Goal: Information Seeking & Learning: Understand process/instructions

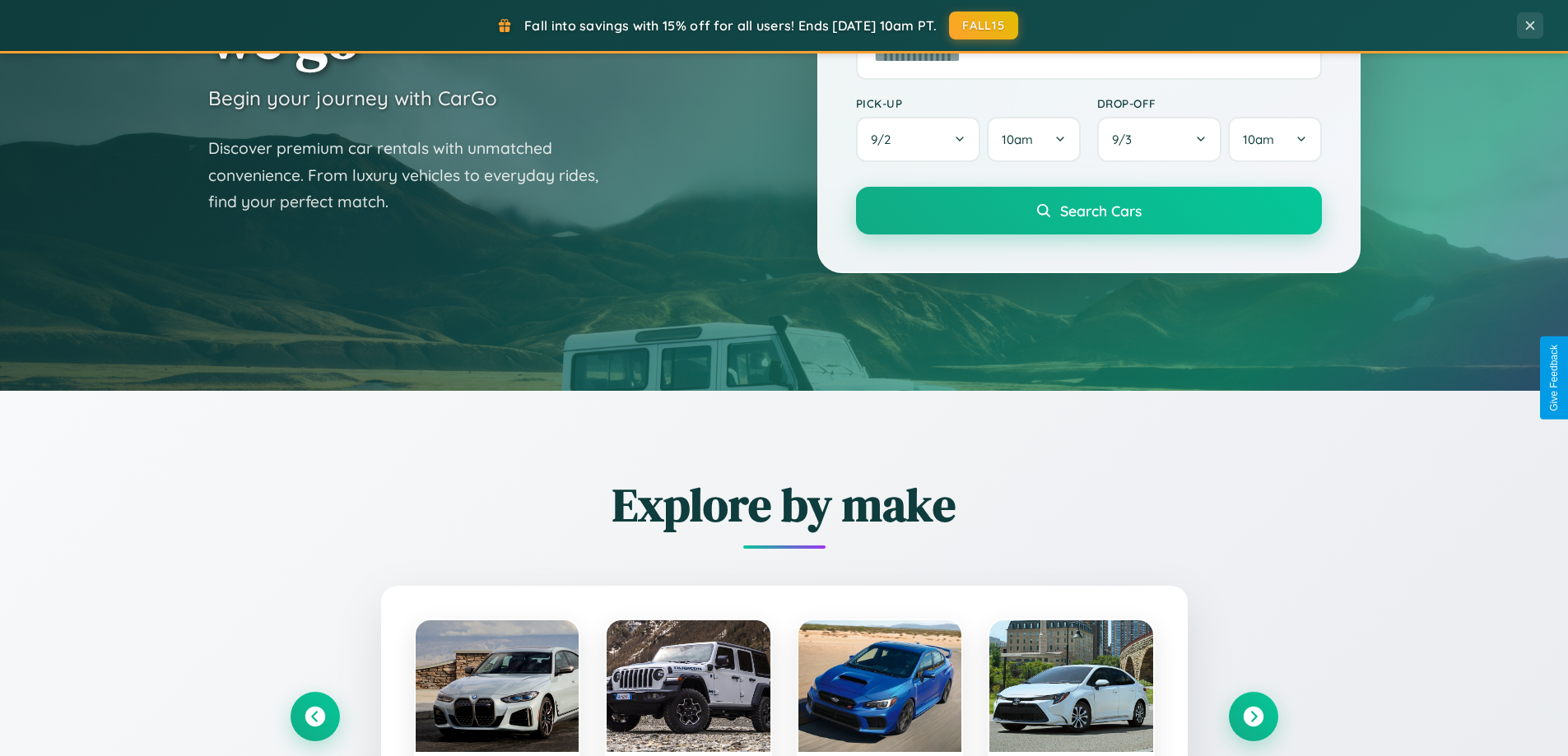
scroll to position [3167, 0]
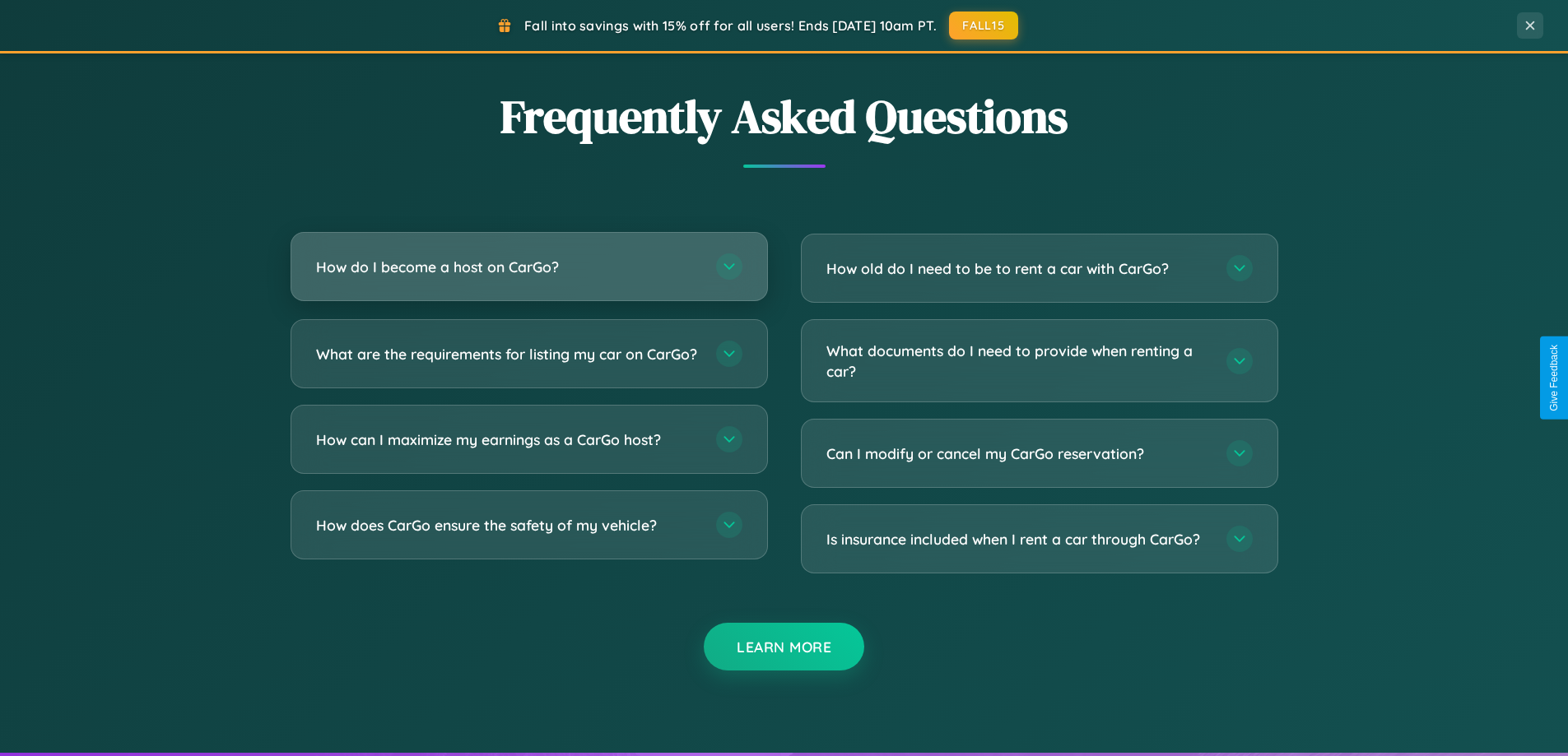
click at [528, 268] on h3 "How do I become a host on CarGo?" at bounding box center [508, 267] width 384 height 21
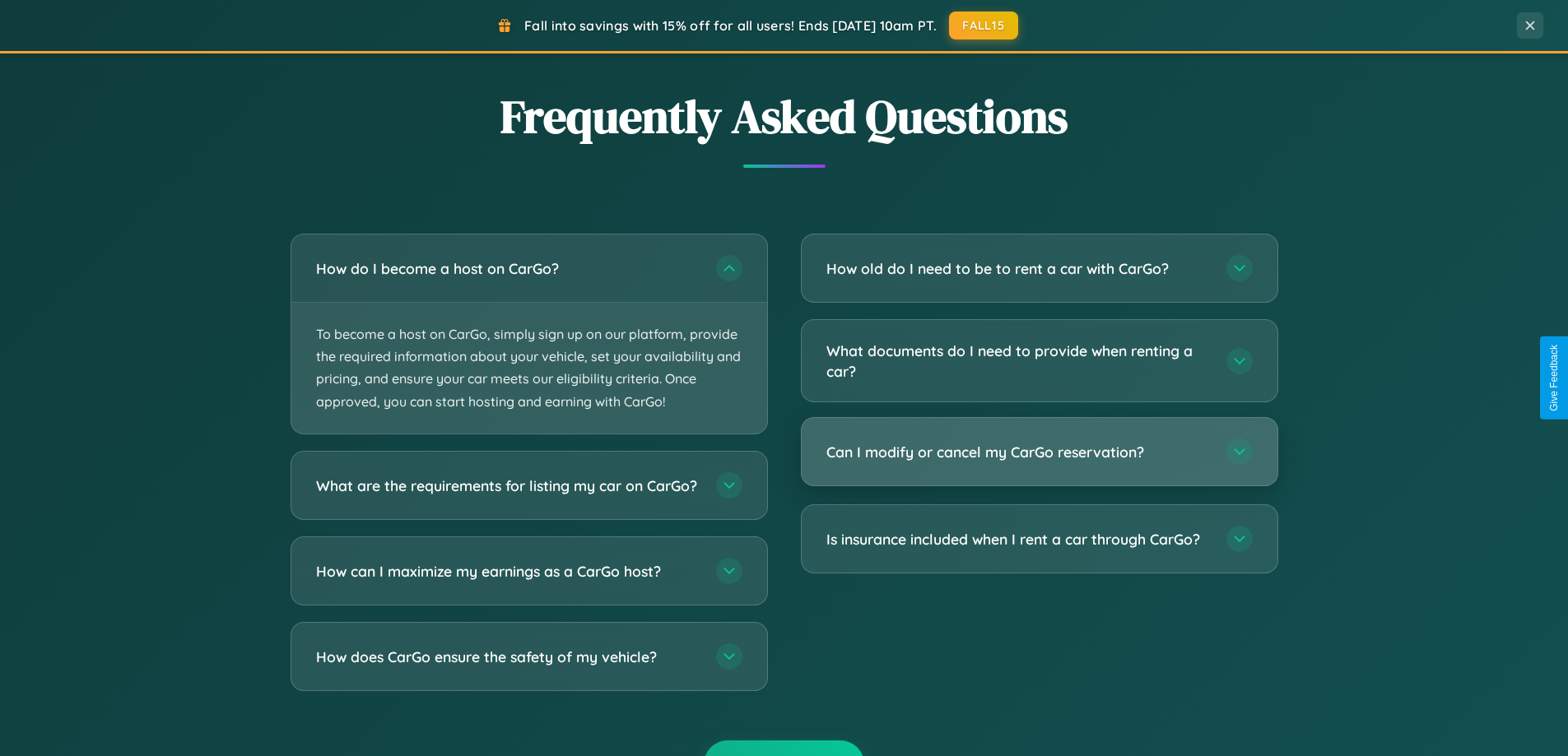
click at [1039, 452] on h3 "Can I modify or cancel my CarGo reservation?" at bounding box center [1018, 452] width 384 height 21
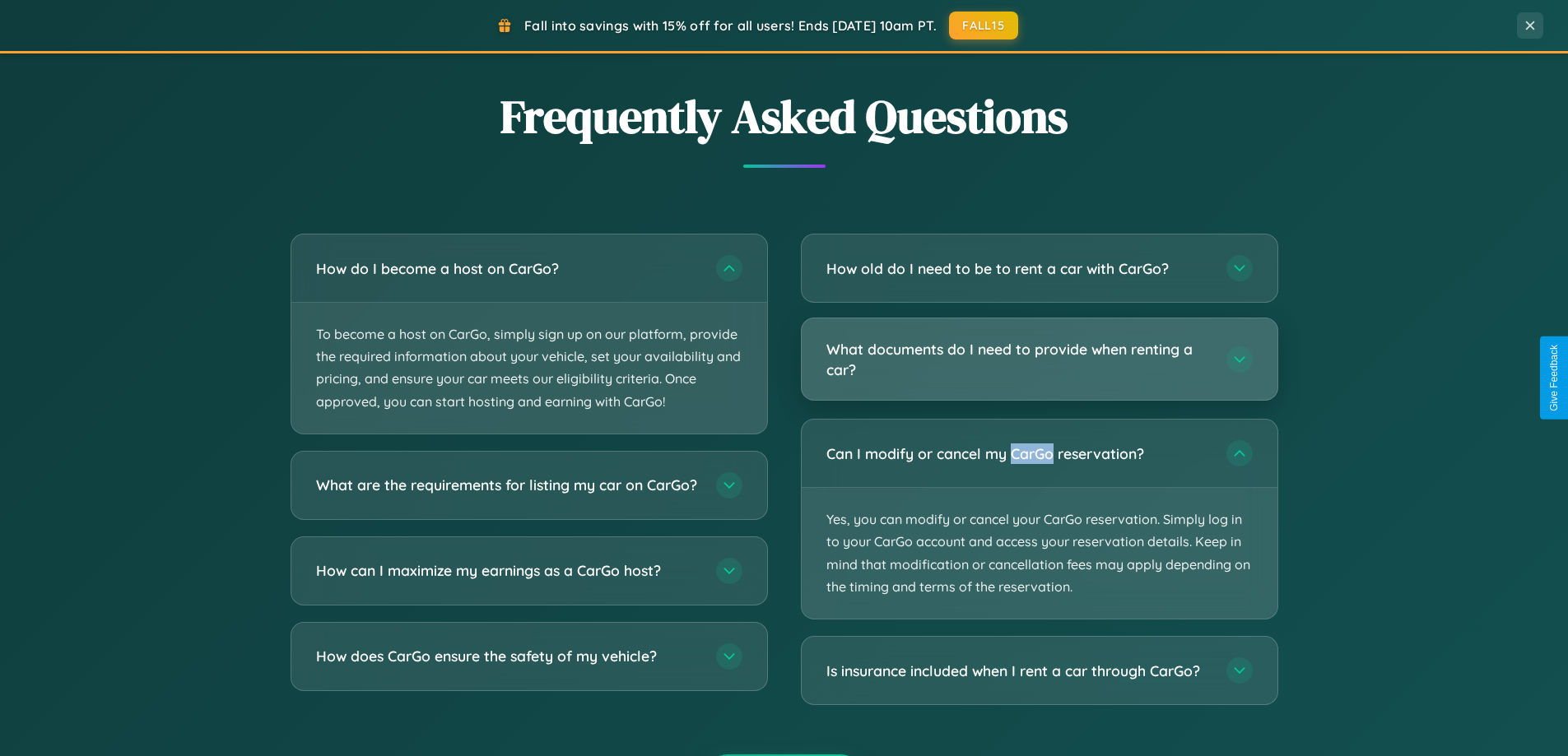
click at [1039, 360] on h3 "What documents do I need to provide when renting a car?" at bounding box center [1018, 359] width 384 height 40
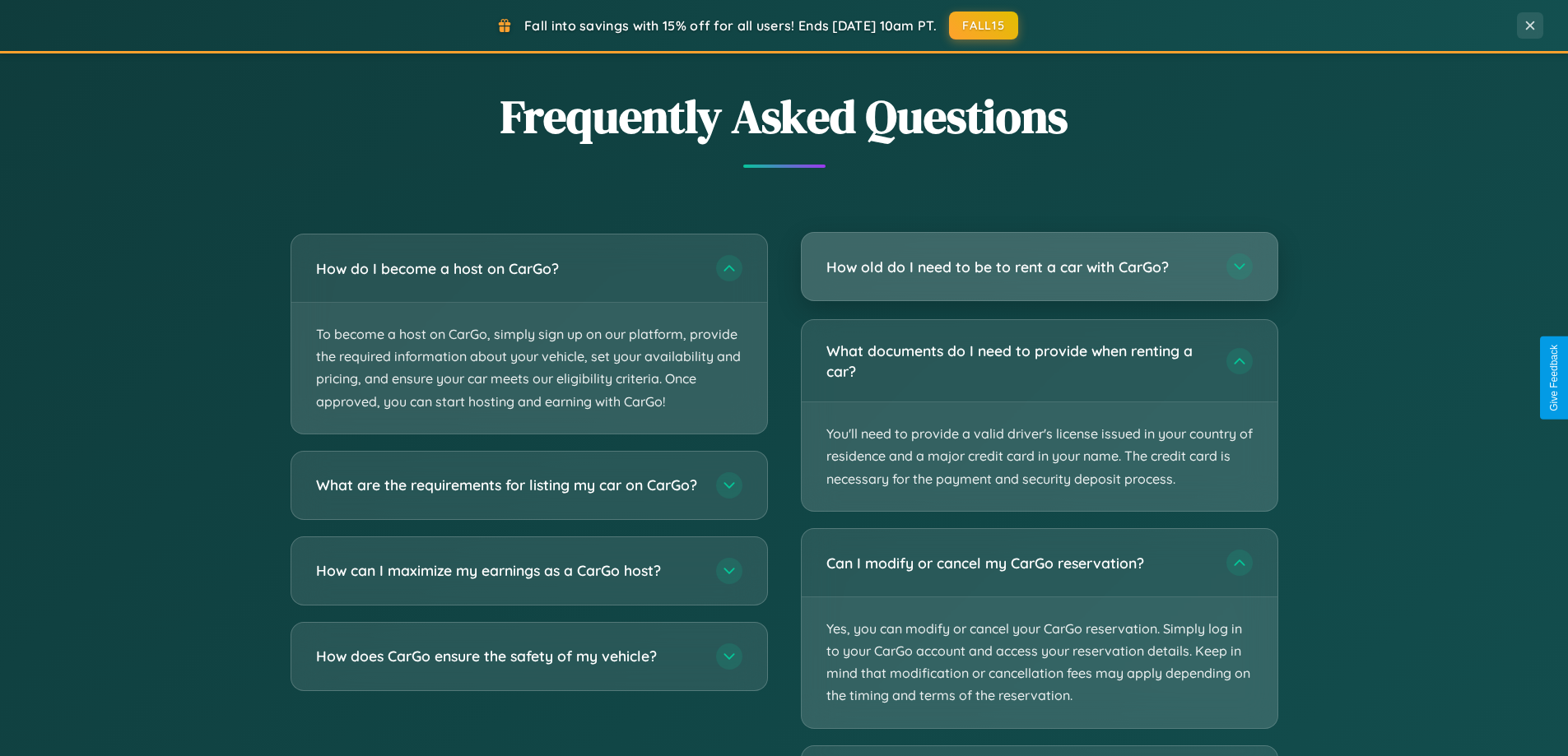
click at [1039, 267] on h3 "How old do I need to be to rent a car with CarGo?" at bounding box center [1018, 267] width 384 height 21
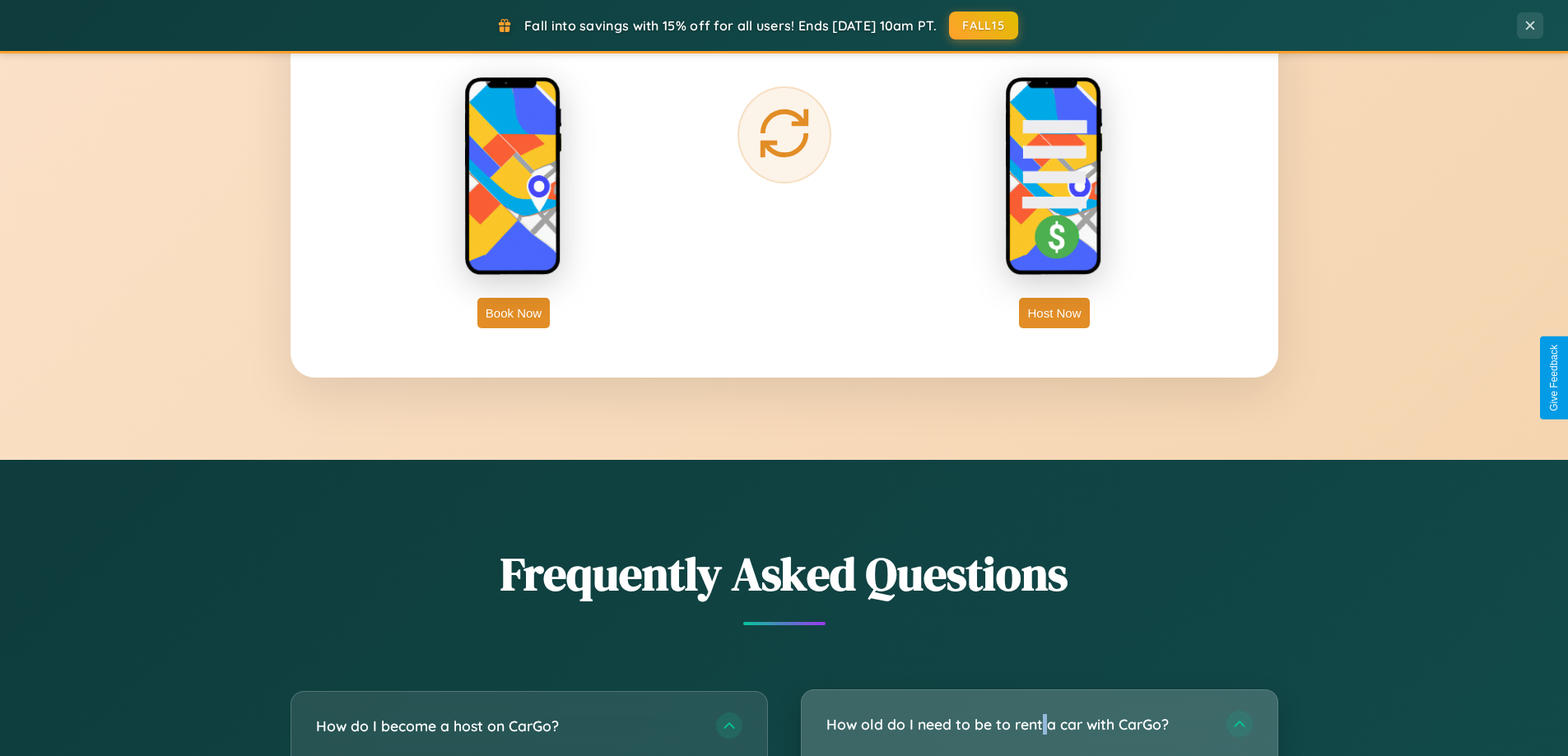
scroll to position [2645, 0]
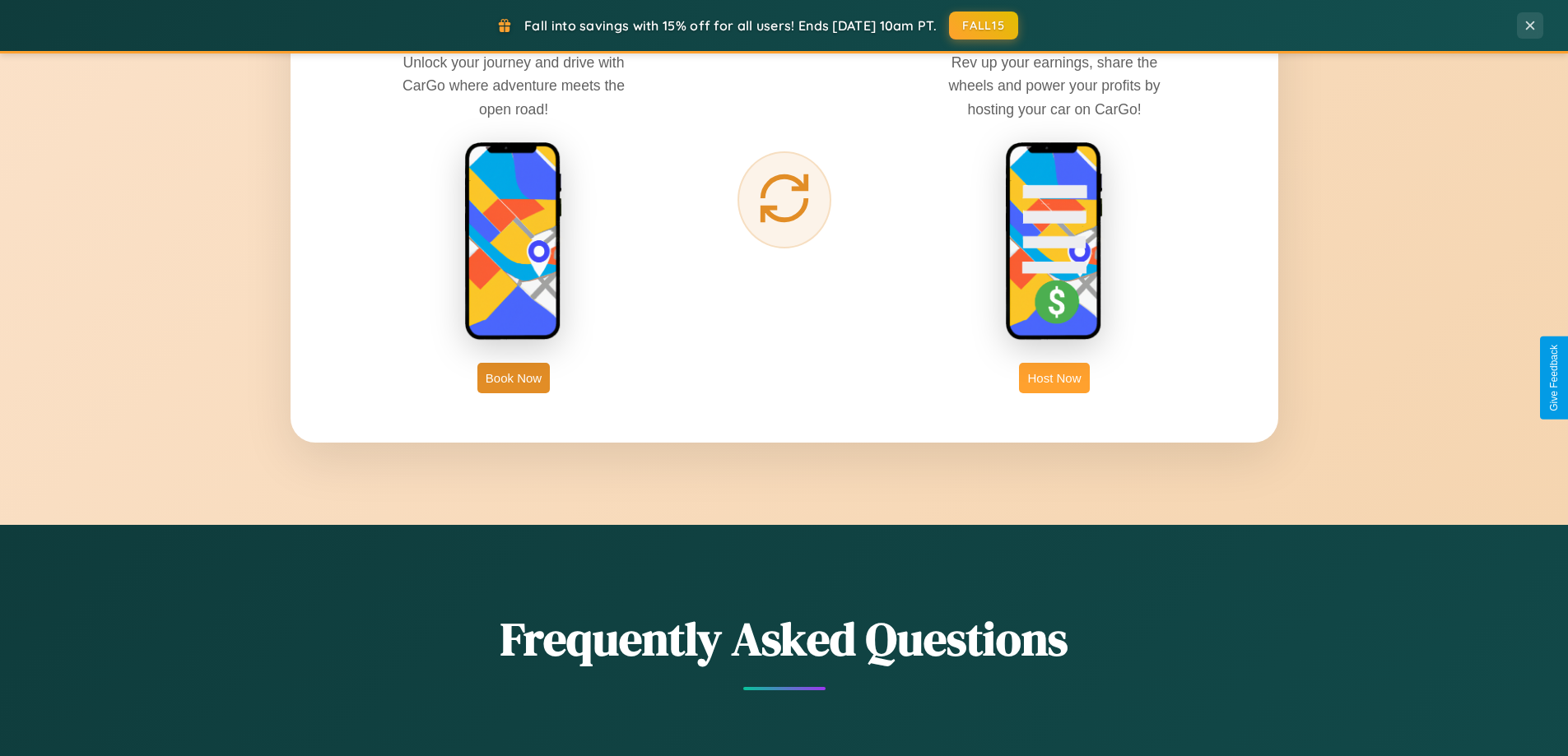
click at [1054, 378] on button "Host Now" at bounding box center [1054, 378] width 70 height 30
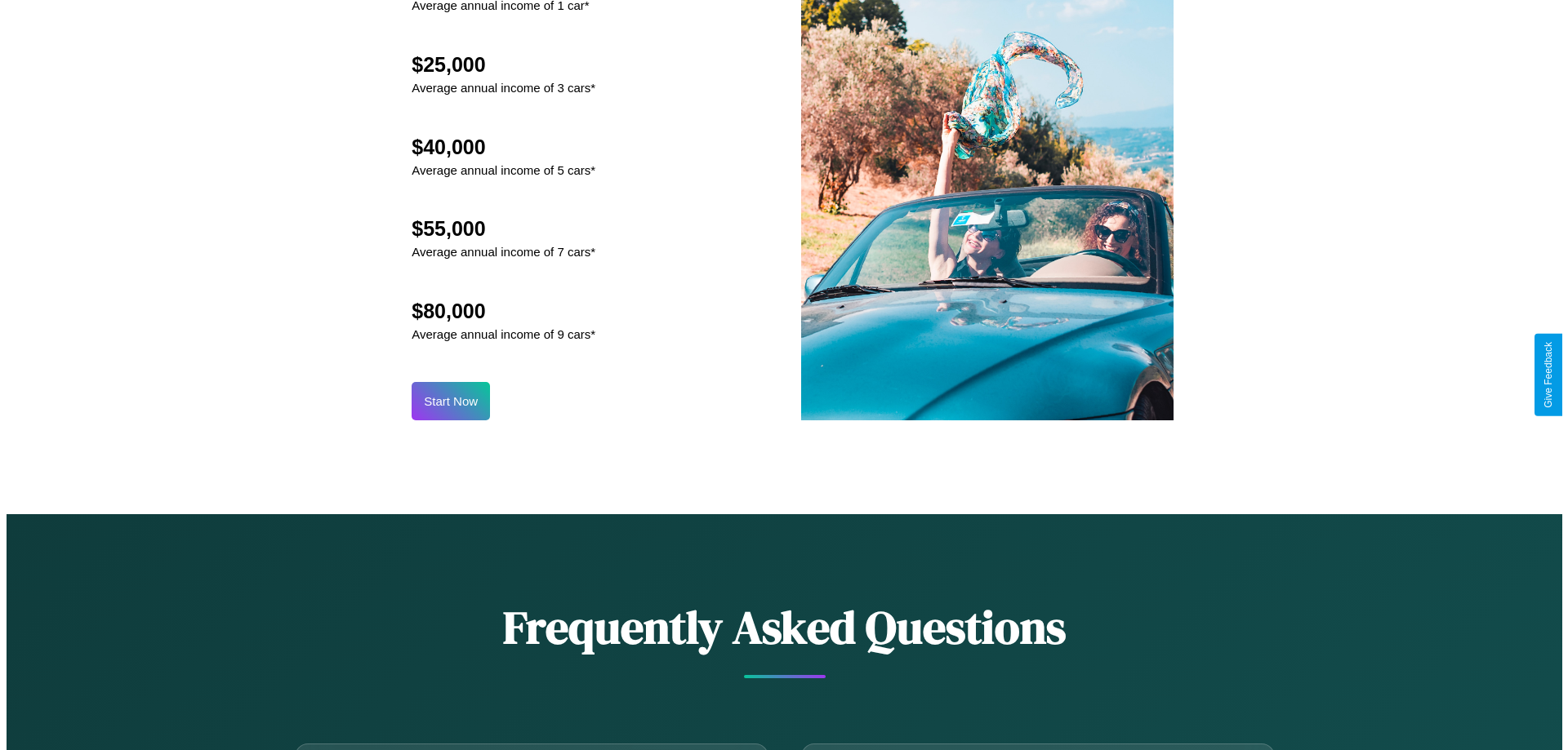
scroll to position [1702, 0]
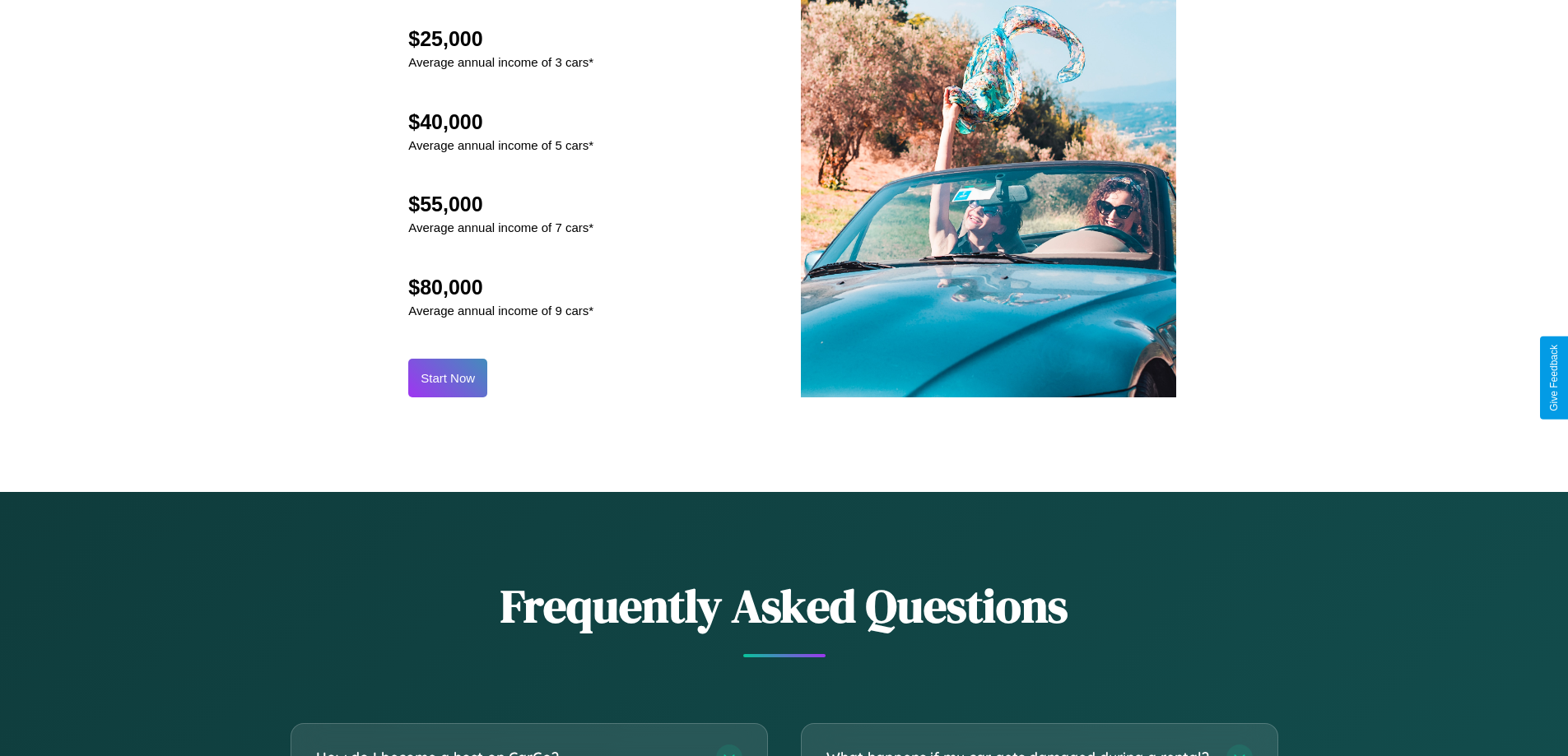
click at [448, 378] on button "Start Now" at bounding box center [447, 378] width 79 height 39
